Goal: Navigation & Orientation: Find specific page/section

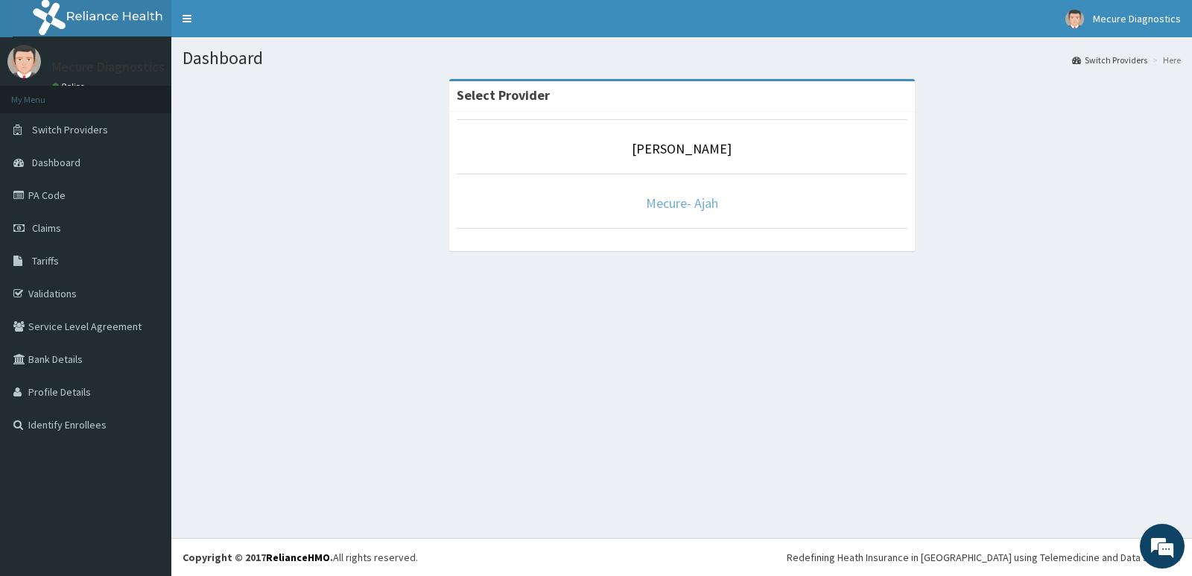
click at [685, 206] on link "Mecure- Ajah" at bounding box center [682, 203] width 72 height 17
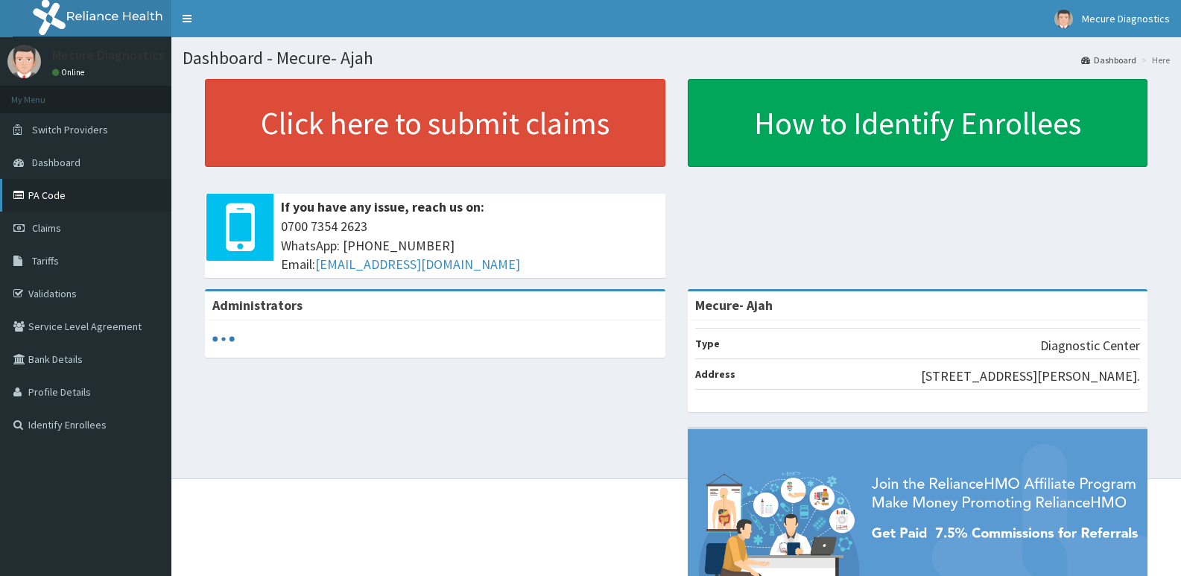
click at [49, 187] on link "PA Code" at bounding box center [85, 195] width 171 height 33
